Goal: Task Accomplishment & Management: Complete application form

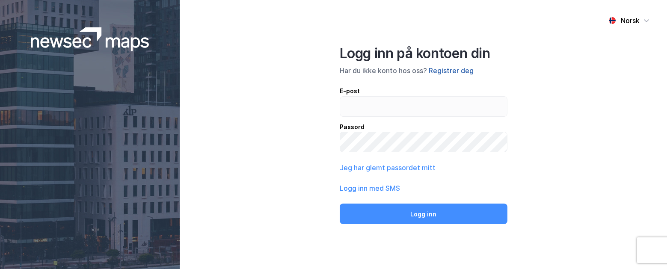
click at [447, 70] on button "Registrer deg" at bounding box center [451, 71] width 45 height 10
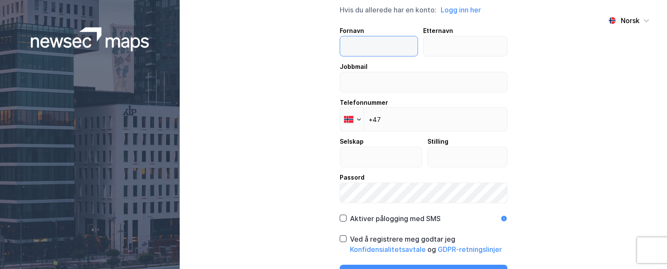
click at [352, 42] on input "text" at bounding box center [379, 46] width 78 height 20
type input "[PERSON_NAME]"
type input "Jeppesen"
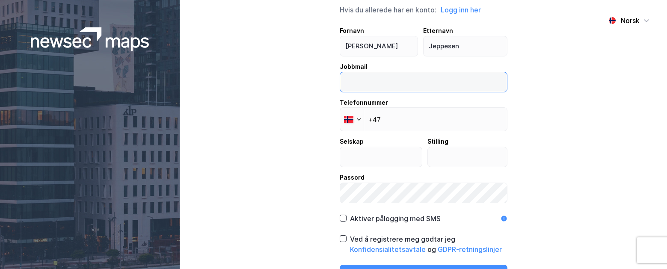
click at [354, 76] on input "email" at bounding box center [423, 82] width 167 height 20
type input "[EMAIL_ADDRESS][DOMAIN_NAME]"
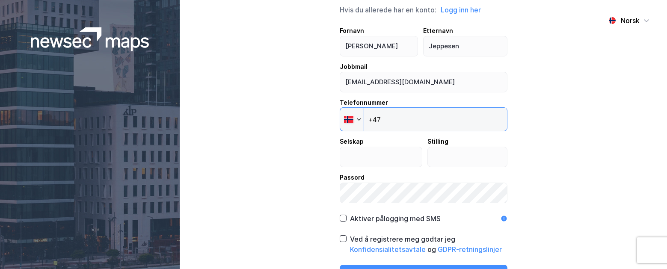
click at [394, 117] on input "+47" at bounding box center [424, 119] width 168 height 24
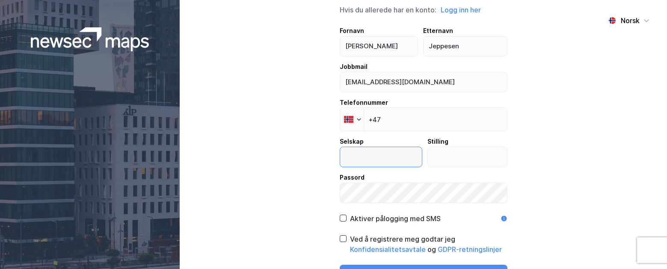
click at [375, 154] on input "text" at bounding box center [381, 157] width 82 height 20
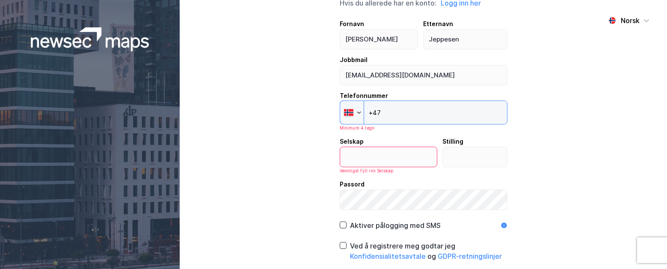
click at [391, 121] on input "+47" at bounding box center [424, 113] width 168 height 24
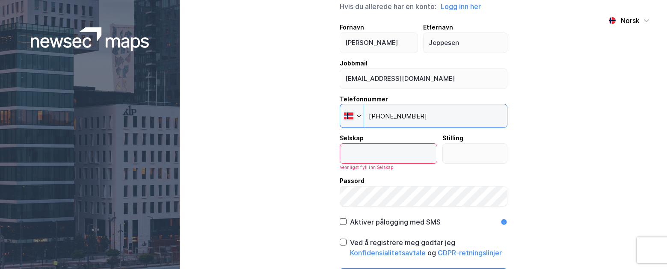
type input "[PHONE_NUMBER]"
click at [365, 154] on input "text" at bounding box center [388, 154] width 97 height 20
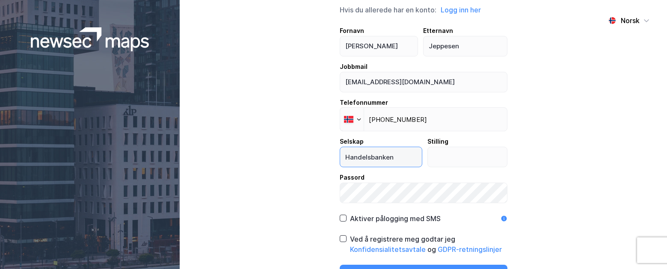
type input "Handelsbanken"
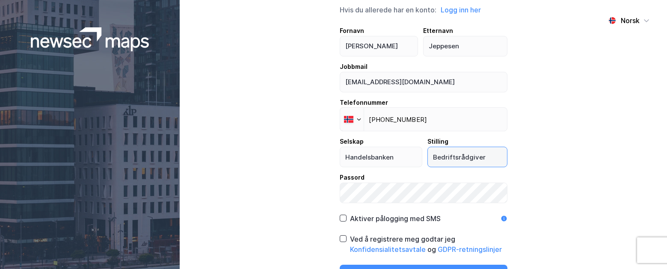
type input "Bedriftsrådgiver"
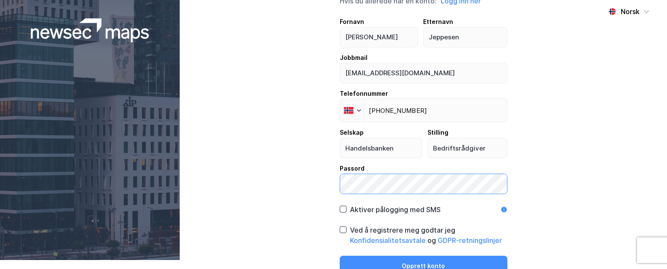
scroll to position [16, 0]
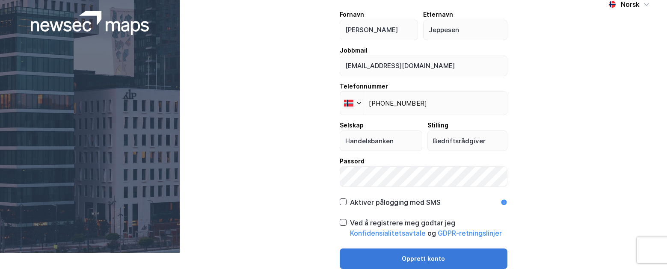
click at [434, 258] on button "Opprett konto" at bounding box center [424, 259] width 168 height 21
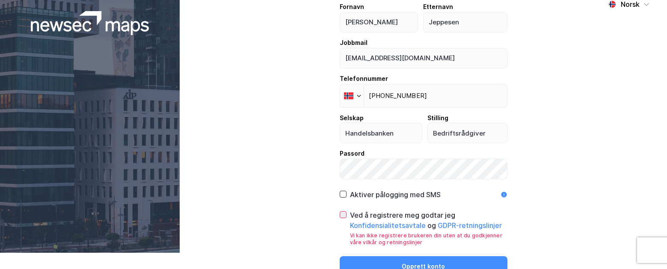
click at [340, 217] on icon at bounding box center [343, 215] width 6 height 6
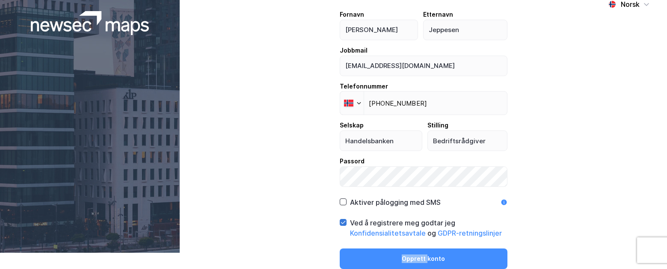
click at [340, 217] on div "Opprett ny konto Hvis du allerede har en konto: Logg inn her Fornavn [PERSON_NA…" at bounding box center [424, 118] width 168 height 302
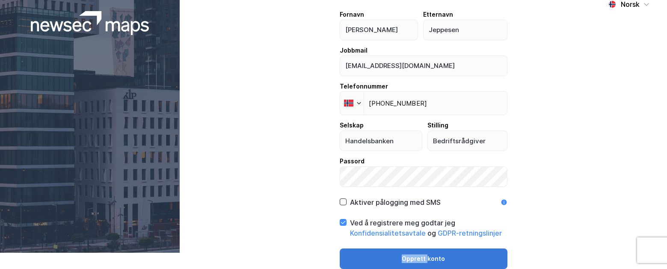
drag, startPoint x: 340, startPoint y: 217, endPoint x: 408, endPoint y: 260, distance: 80.1
click at [408, 260] on button "Opprett konto" at bounding box center [424, 259] width 168 height 21
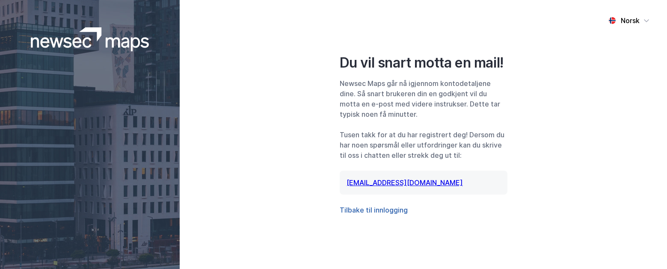
click at [387, 212] on button "Tilbake til innlogging" at bounding box center [374, 210] width 68 height 10
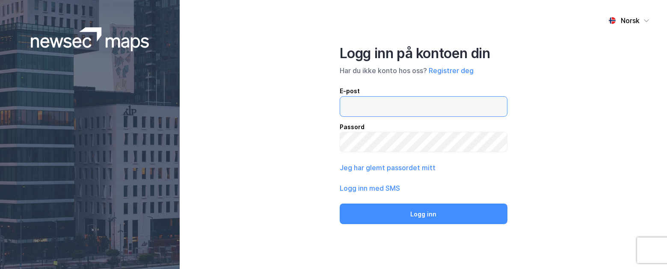
click at [362, 110] on input "email" at bounding box center [423, 107] width 167 height 20
type input "[EMAIL_ADDRESS][DOMAIN_NAME]"
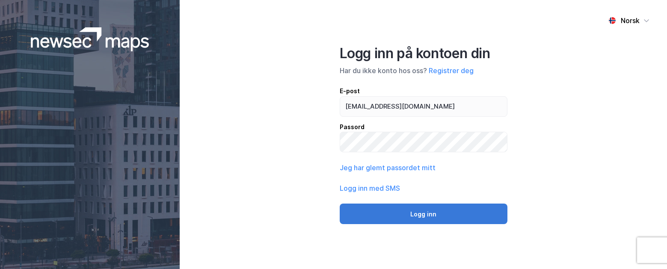
click at [424, 209] on button "Logg inn" at bounding box center [424, 214] width 168 height 21
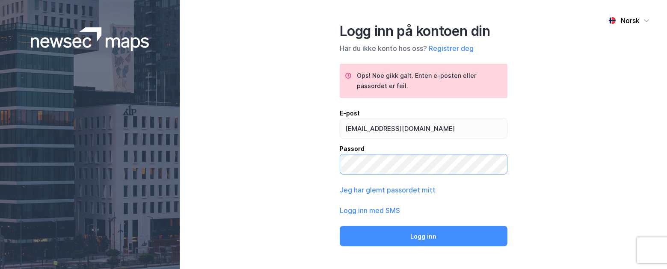
click at [340, 226] on button "Logg inn" at bounding box center [424, 236] width 168 height 21
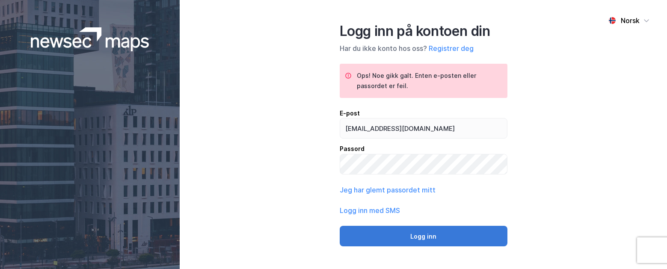
click at [403, 241] on button "Logg inn" at bounding box center [424, 236] width 168 height 21
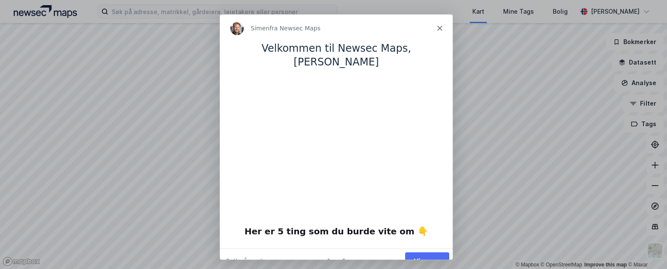
click at [430, 252] on button "Vis meg" at bounding box center [427, 261] width 44 height 18
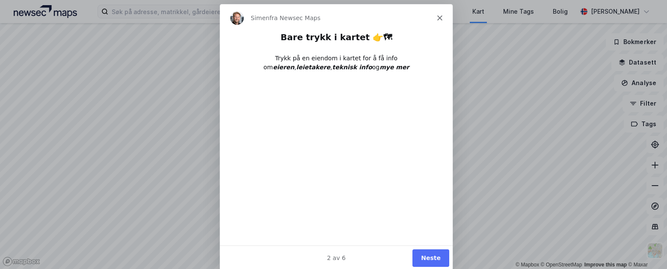
click at [427, 255] on button "Neste" at bounding box center [430, 258] width 37 height 18
click at [427, 256] on button "Neste" at bounding box center [430, 258] width 37 height 18
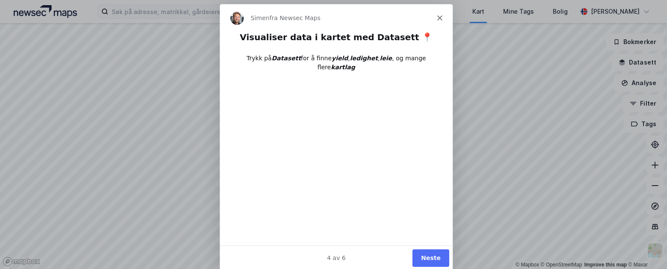
click at [434, 258] on button "Neste" at bounding box center [430, 258] width 37 height 18
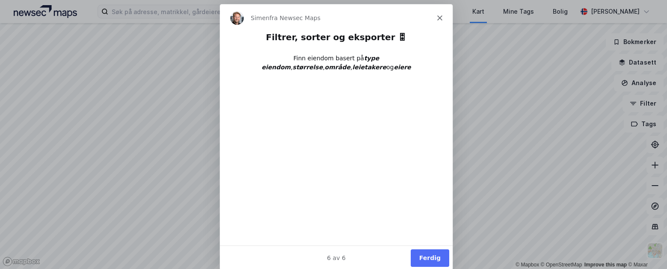
click at [435, 262] on button "Ferdig" at bounding box center [429, 258] width 39 height 18
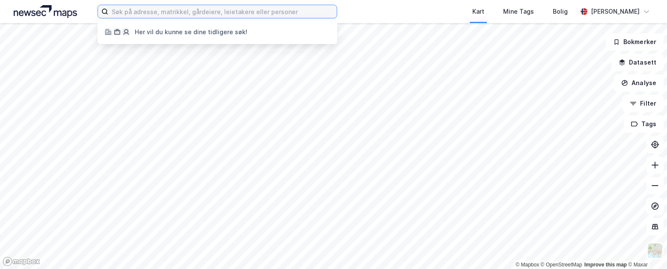
click at [197, 11] on input at bounding box center [222, 11] width 229 height 13
click at [146, 11] on input at bounding box center [222, 11] width 229 height 13
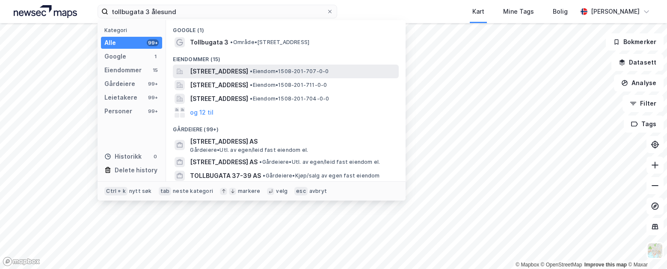
click at [237, 71] on span "Tollbugata 3, 6002, ÅLESUND, ÅLESUND" at bounding box center [219, 71] width 58 height 10
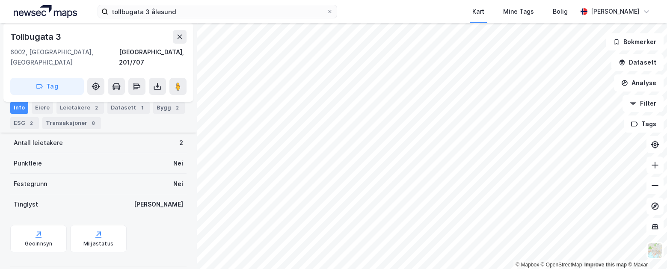
scroll to position [197, 0]
click at [89, 224] on div "Miljøstatus" at bounding box center [98, 237] width 57 height 27
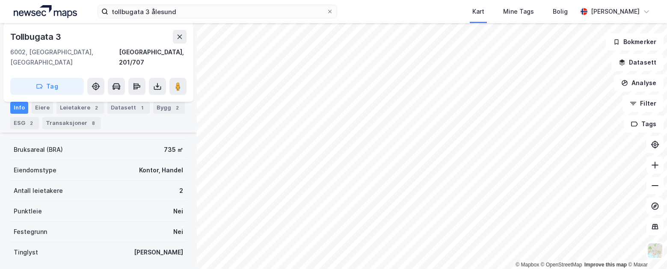
scroll to position [147, 0]
click at [120, 107] on div "Datasett 1" at bounding box center [128, 108] width 42 height 12
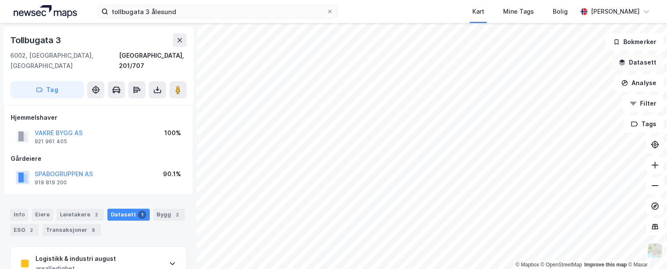
click at [631, 65] on button "Datasett" at bounding box center [638, 62] width 52 height 17
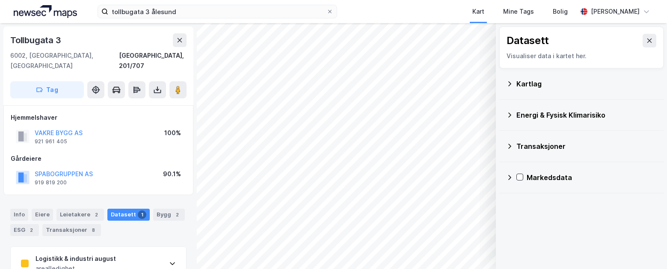
click at [583, 116] on div "Energi & Fysisk Klimarisiko" at bounding box center [587, 115] width 140 height 10
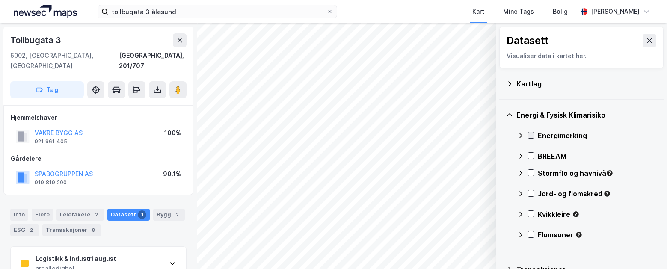
click at [531, 136] on icon at bounding box center [531, 135] width 6 height 6
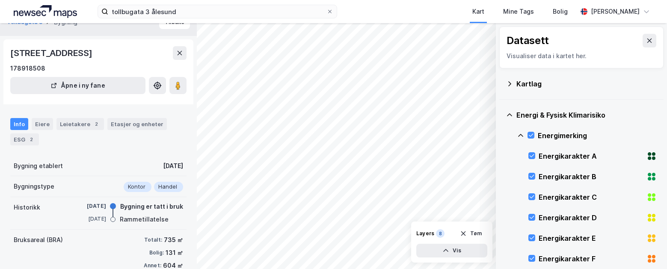
scroll to position [6, 0]
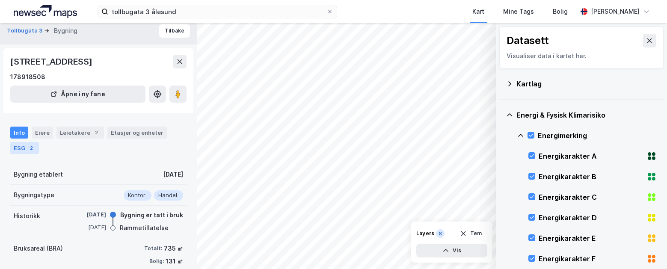
click at [21, 154] on div "ESG 2" at bounding box center [24, 148] width 29 height 12
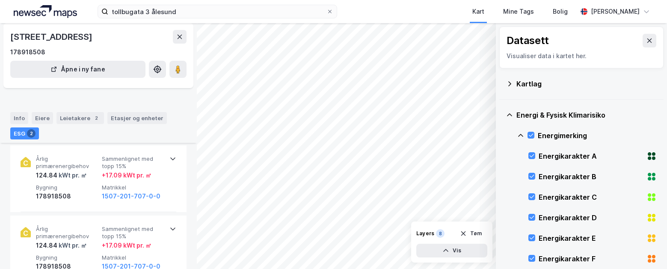
scroll to position [38, 0]
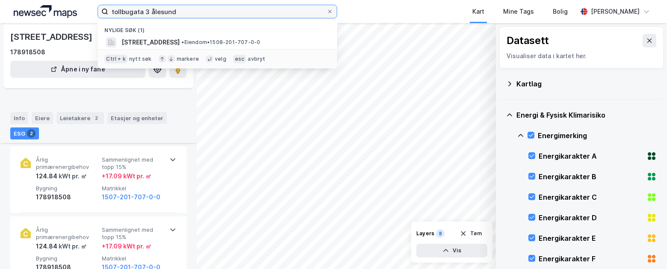
drag, startPoint x: 185, startPoint y: 12, endPoint x: 97, endPoint y: 12, distance: 87.3
click at [97, 12] on div "tollbugata 3 ålesund Nylige søk (1) Tollbugata 3, 6002, ÅLESUND, ÅLESUND • Eien…" at bounding box center [333, 11] width 667 height 23
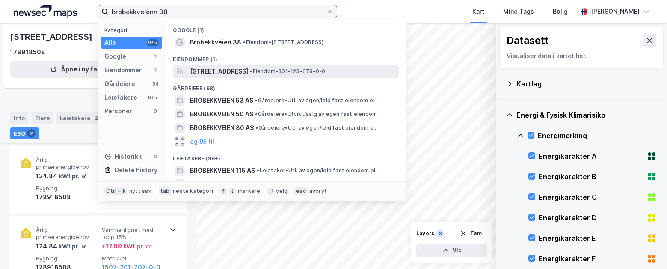
type input "brobekkveienn 38"
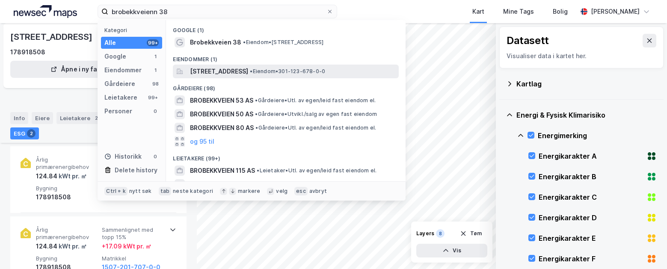
click at [209, 73] on span "Brobekkveien 38, 0598, OSLO, OSLO" at bounding box center [219, 71] width 58 height 10
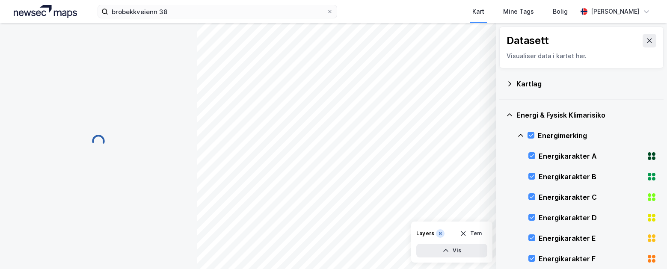
scroll to position [38, 0]
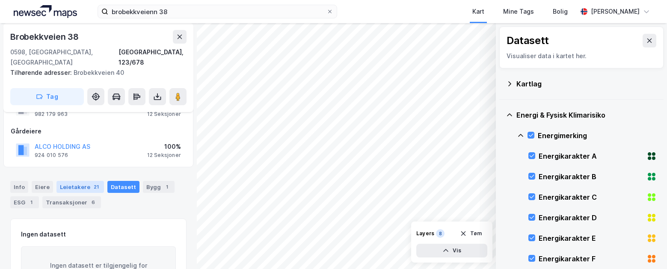
click at [72, 181] on div "Leietakere 21" at bounding box center [81, 187] width 48 height 12
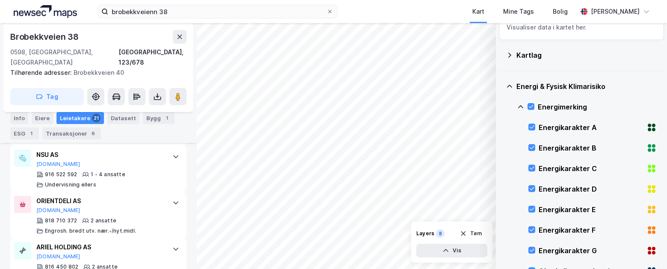
scroll to position [1079, 0]
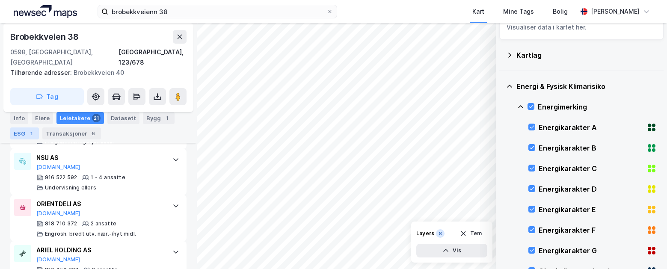
click at [24, 133] on div "ESG 1" at bounding box center [24, 134] width 29 height 12
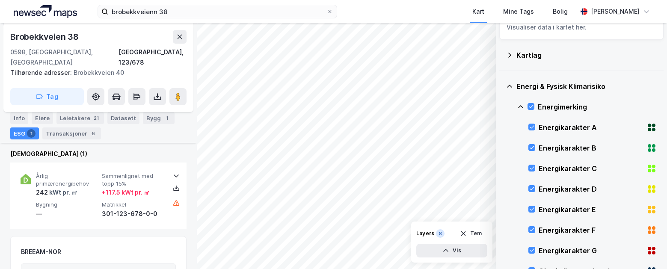
scroll to position [102, 0]
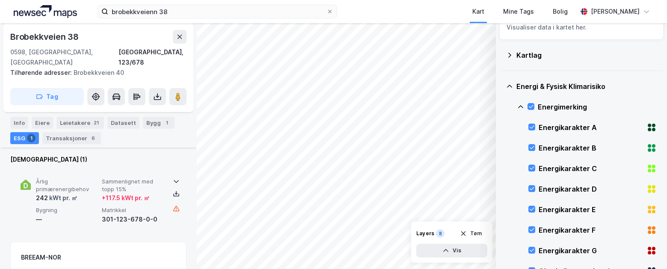
click at [173, 178] on icon at bounding box center [176, 181] width 7 height 7
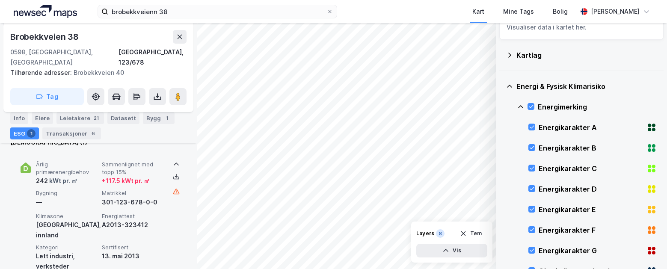
scroll to position [116, 0]
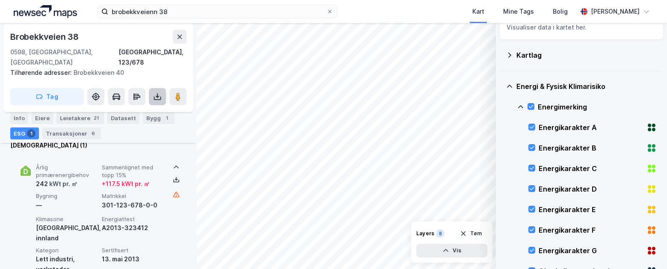
click at [156, 92] on icon at bounding box center [157, 96] width 9 height 9
click at [130, 68] on div "Tilhørende adresser: Brobekkveien 40" at bounding box center [95, 73] width 170 height 10
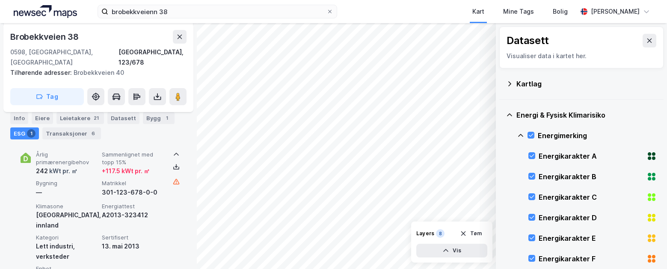
scroll to position [53, 0]
